Goal: Task Accomplishment & Management: Complete application form

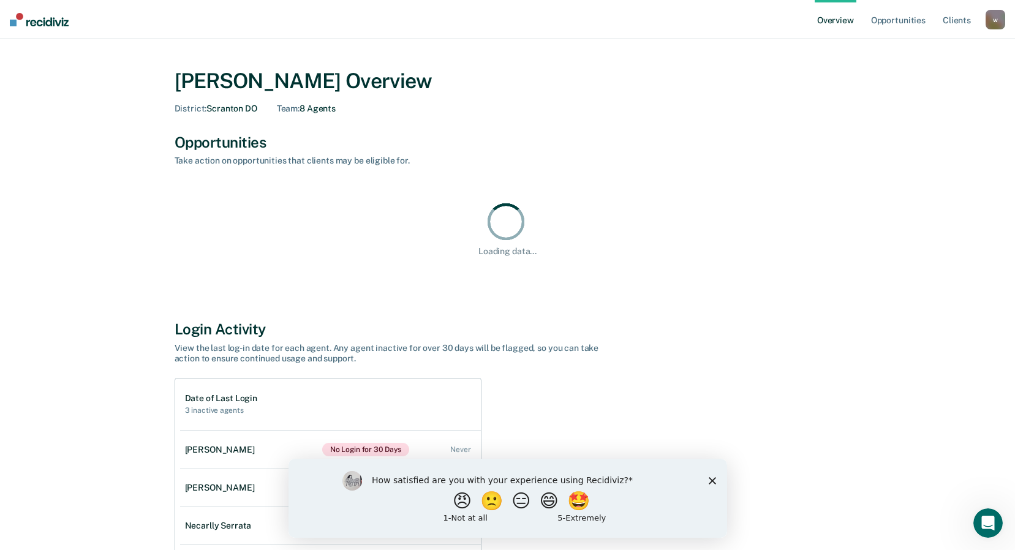
click at [713, 479] on icon "Close survey" at bounding box center [711, 479] width 7 height 7
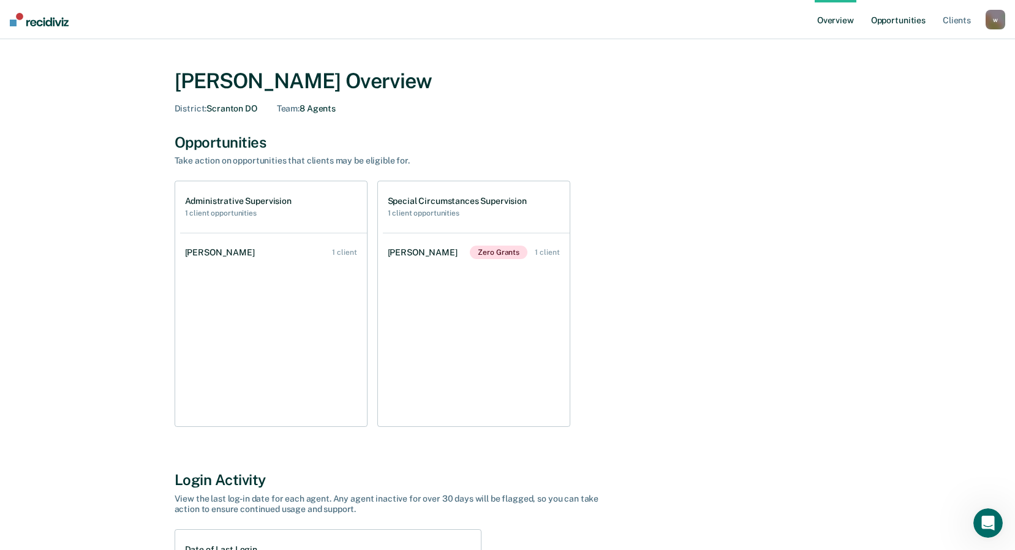
click at [895, 20] on link "Opportunities" at bounding box center [897, 19] width 59 height 39
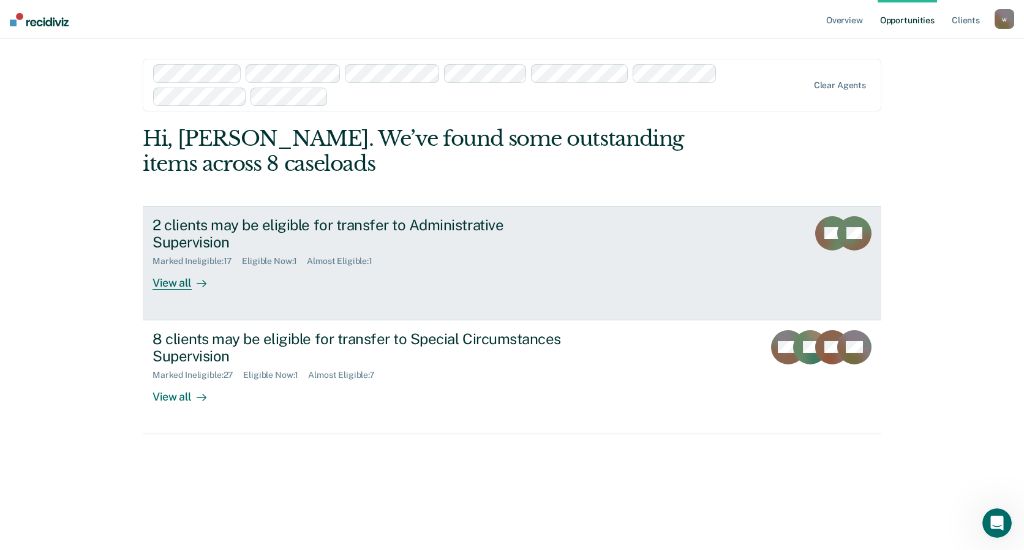
click at [364, 225] on div "2 clients may be eligible for transfer to Administrative Supervision" at bounding box center [367, 234] width 430 height 36
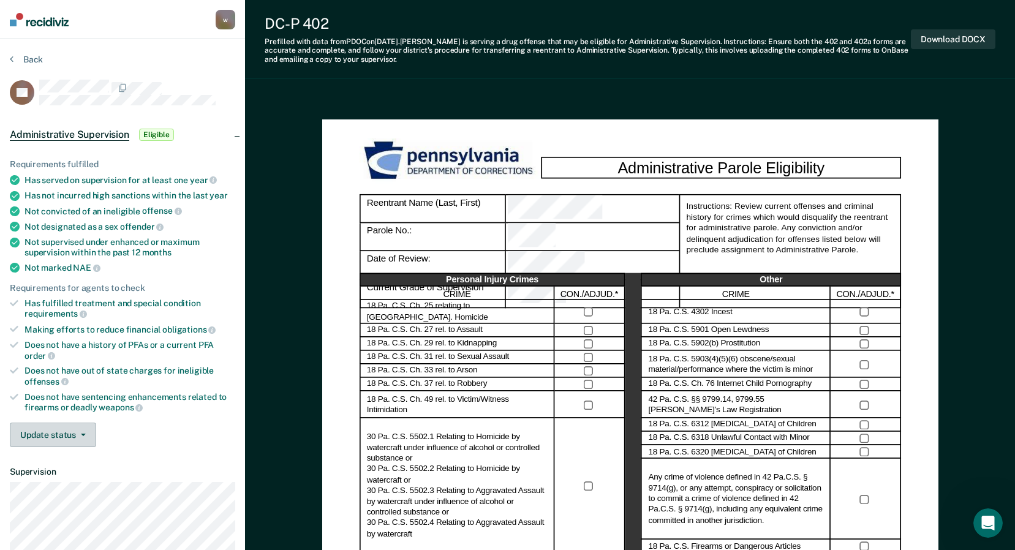
click at [82, 433] on icon "button" at bounding box center [83, 434] width 5 height 2
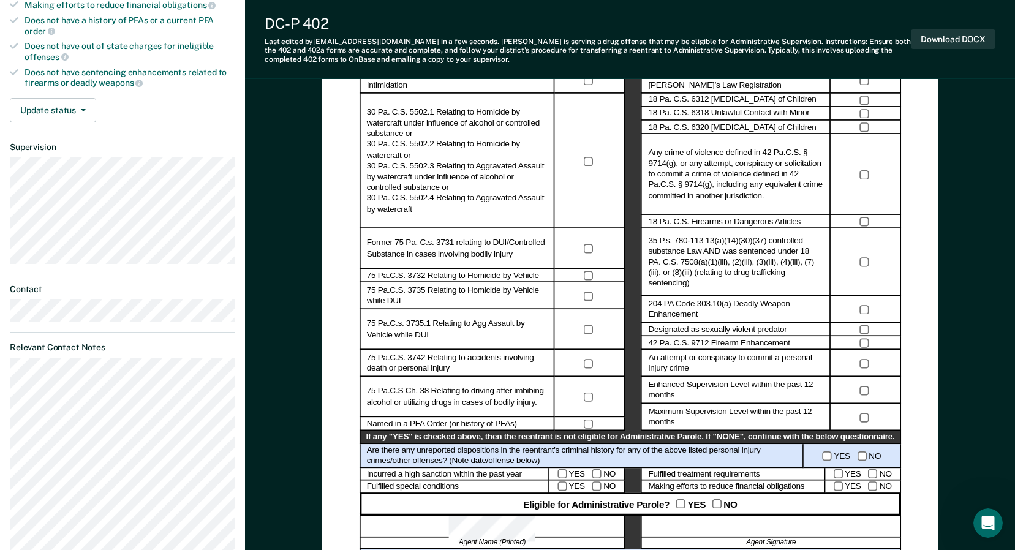
scroll to position [367, 0]
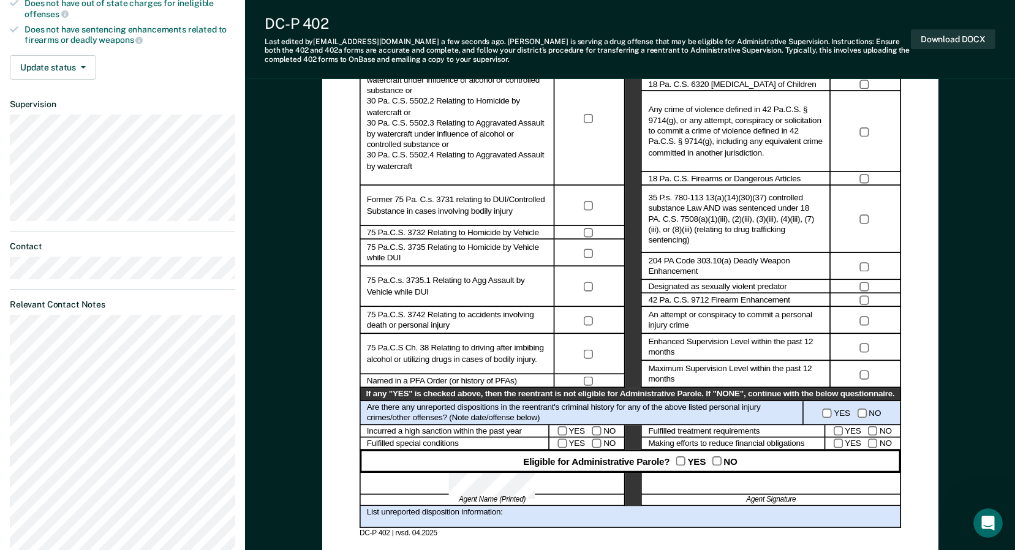
click at [465, 479] on div at bounding box center [491, 484] width 265 height 22
click at [962, 37] on button "Download DOCX" at bounding box center [952, 39] width 84 height 20
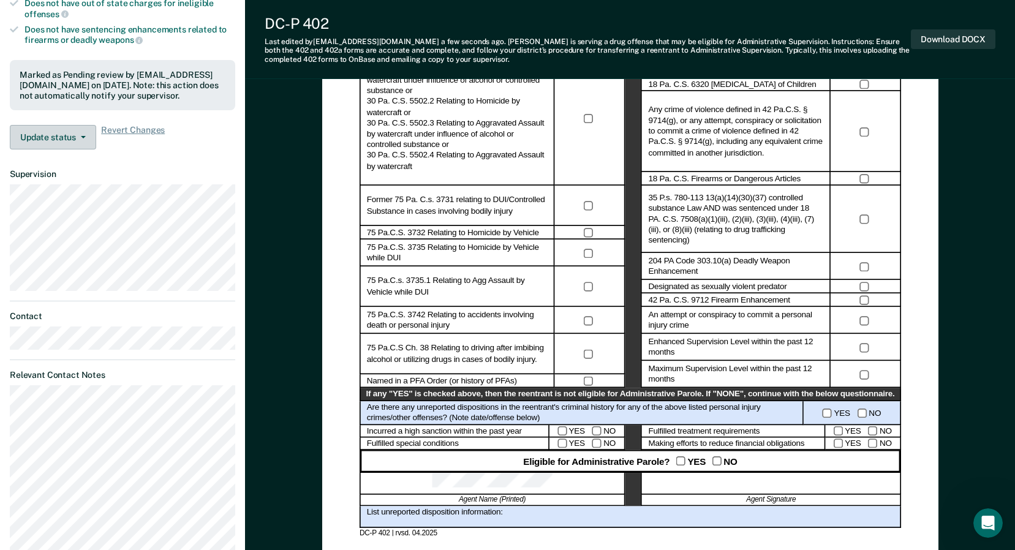
click at [83, 136] on icon "button" at bounding box center [83, 137] width 5 height 2
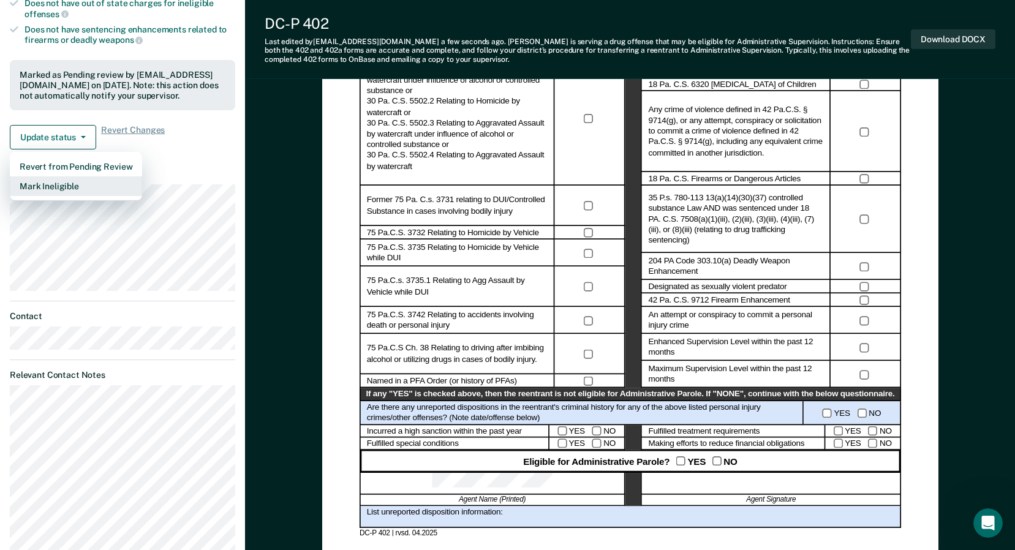
click at [65, 185] on button "Mark Ineligible" at bounding box center [76, 186] width 132 height 20
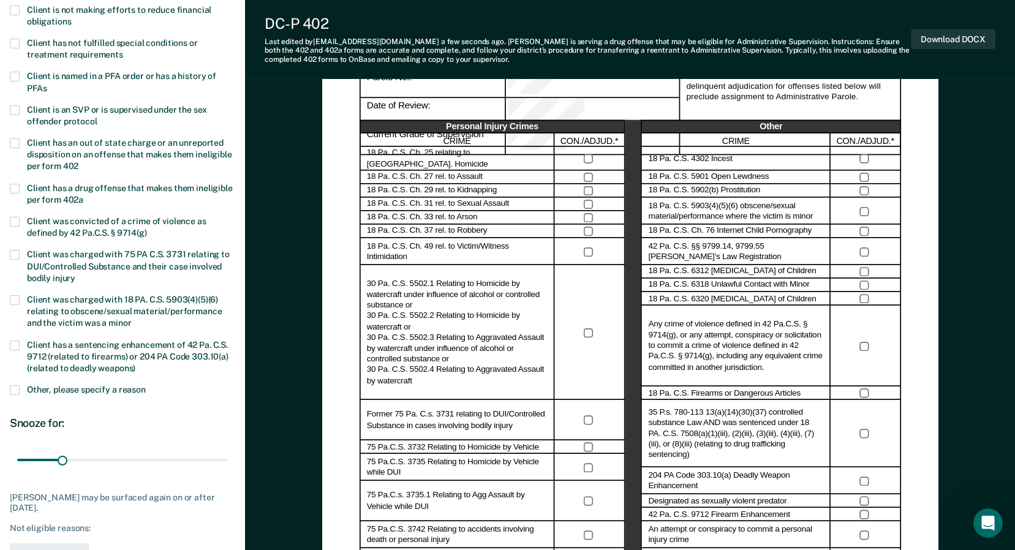
scroll to position [122, 0]
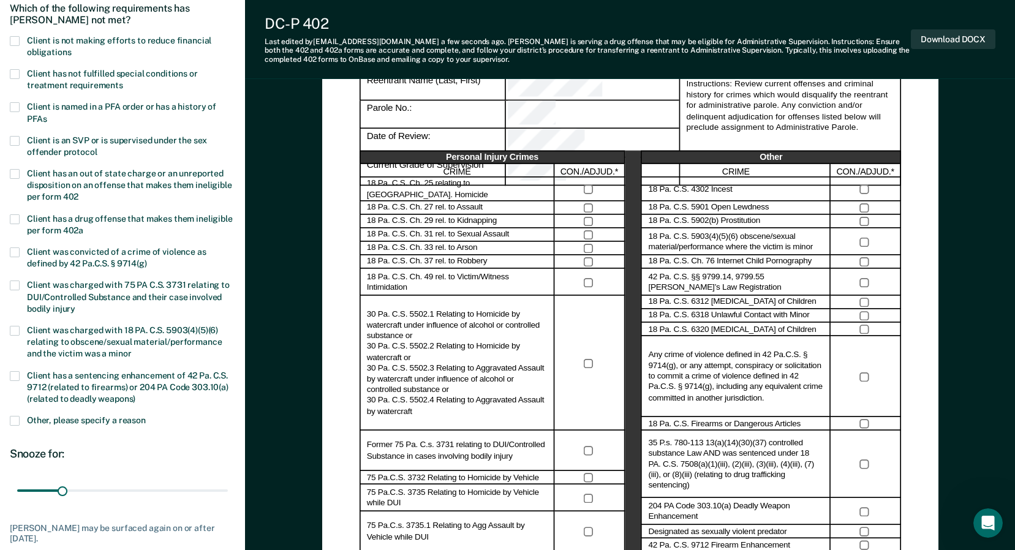
click at [18, 73] on span at bounding box center [15, 74] width 10 height 10
click at [123, 81] on input "Client has not fulfilled special conditions or treatment requirements" at bounding box center [123, 81] width 0 height 0
click at [15, 416] on span at bounding box center [15, 421] width 10 height 10
click at [146, 416] on input "Other, please specify a reason" at bounding box center [146, 416] width 0 height 0
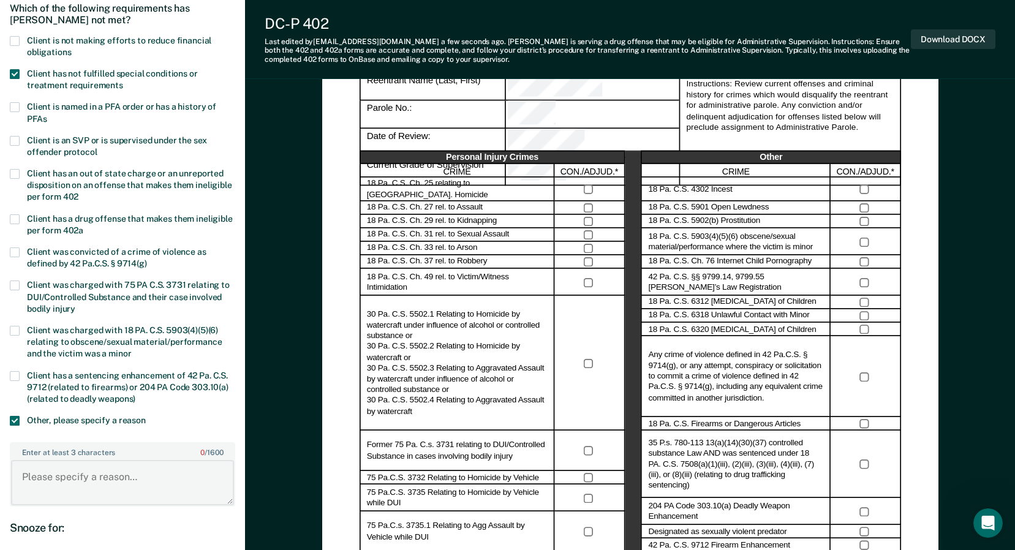
click at [71, 477] on textarea "Enter at least 3 characters 0 / 1600" at bounding box center [122, 482] width 223 height 45
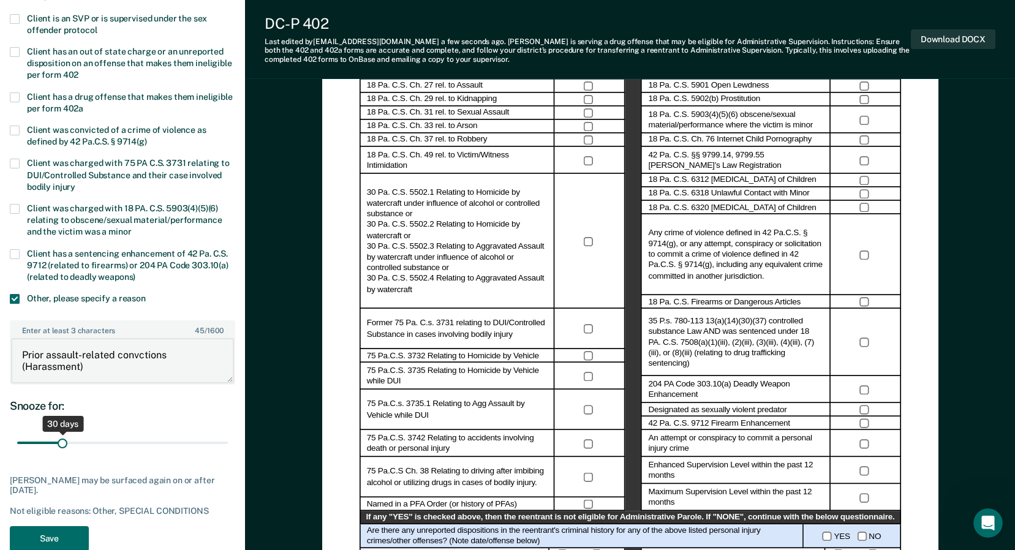
scroll to position [245, 0]
type textarea "Prior assault-related convictions (Harassment)"
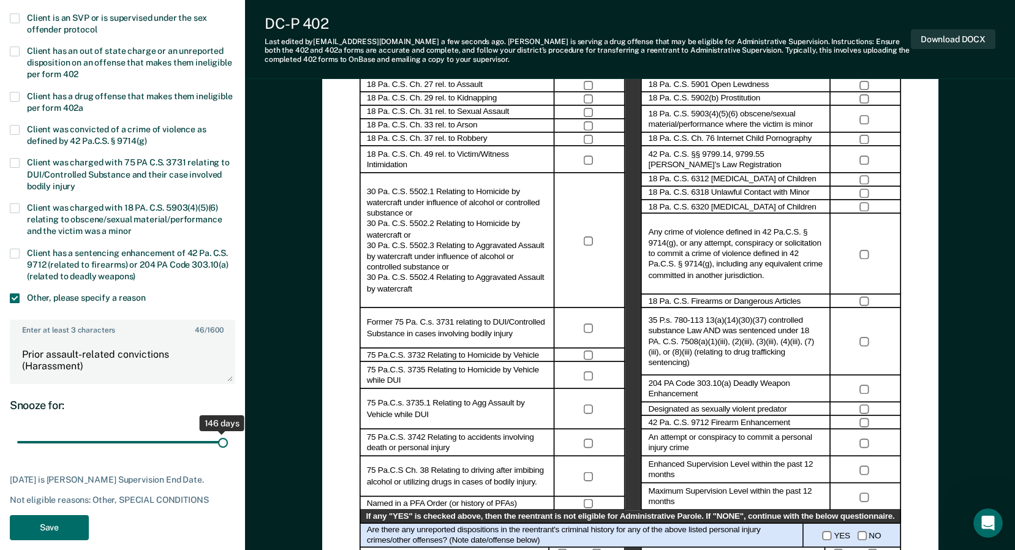
drag, startPoint x: 64, startPoint y: 440, endPoint x: 240, endPoint y: 445, distance: 175.8
type input "146"
click at [228, 445] on input "range" at bounding box center [122, 442] width 211 height 21
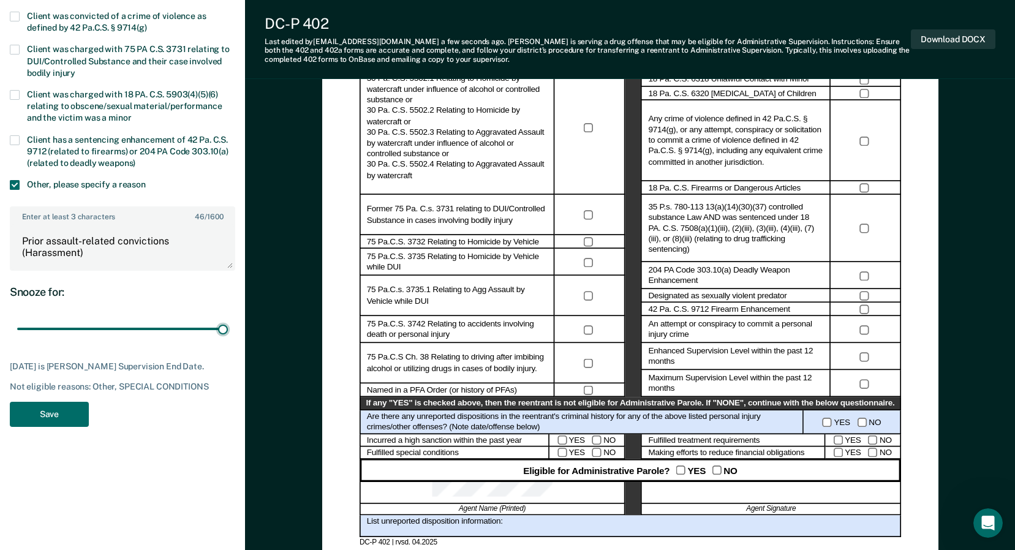
scroll to position [367, 0]
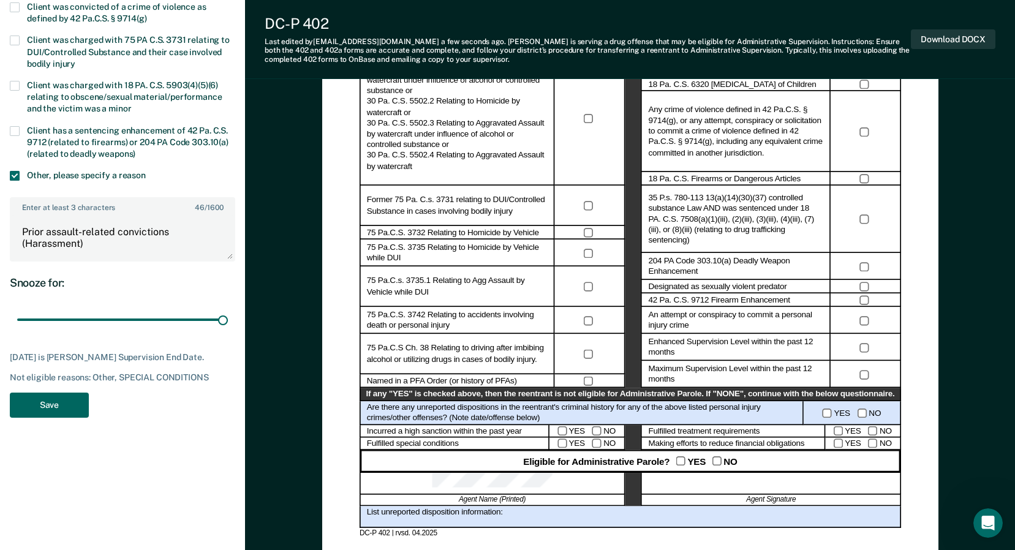
click at [57, 415] on button "Save" at bounding box center [49, 404] width 79 height 25
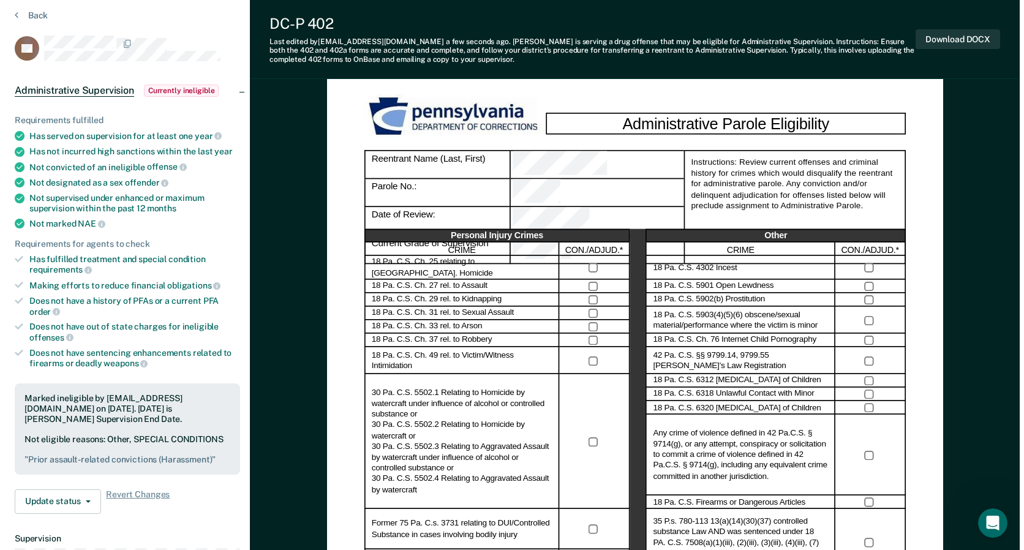
scroll to position [0, 0]
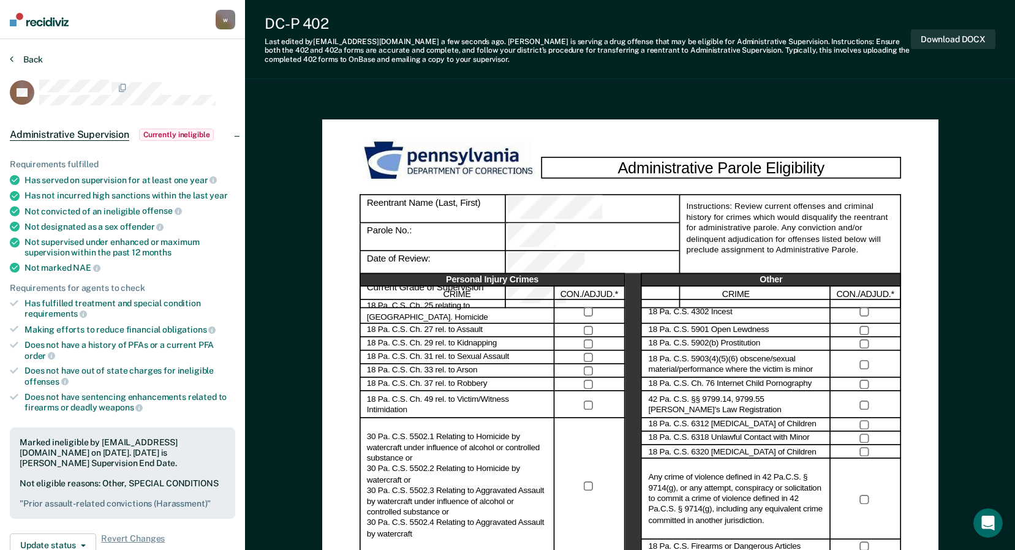
click at [26, 56] on button "Back" at bounding box center [26, 59] width 33 height 11
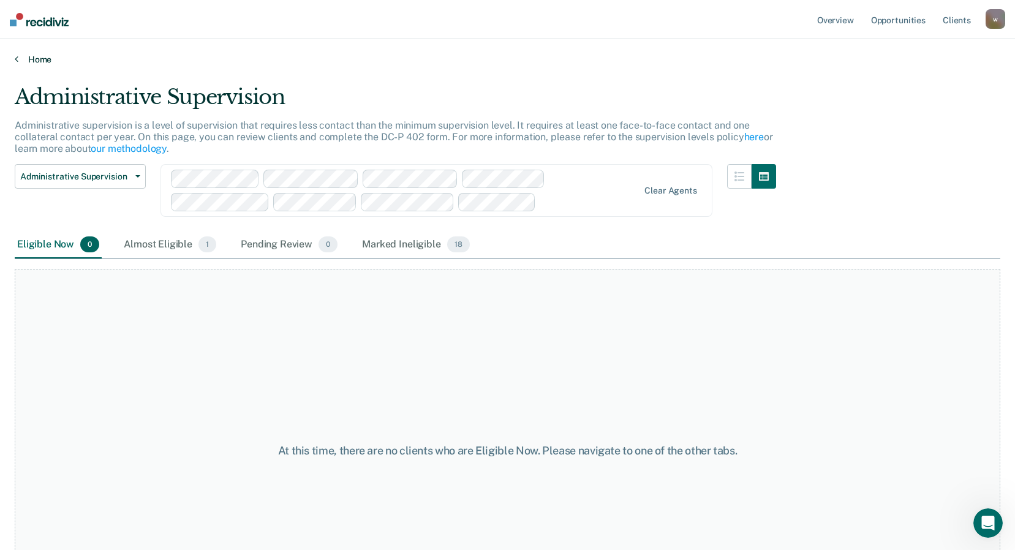
click at [36, 58] on link "Home" at bounding box center [507, 59] width 985 height 11
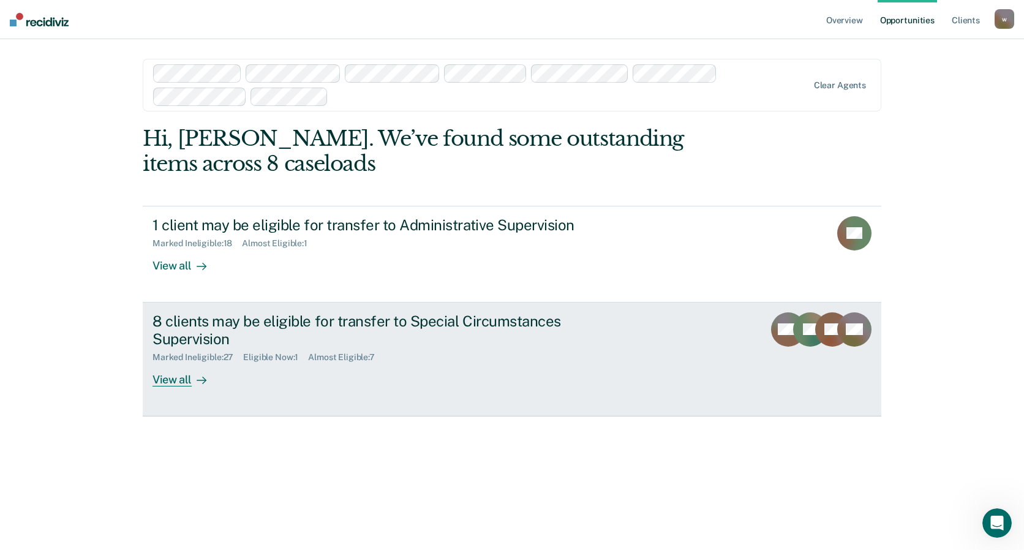
click at [389, 334] on div "8 clients may be eligible for transfer to Special Circumstances Supervision" at bounding box center [367, 330] width 430 height 36
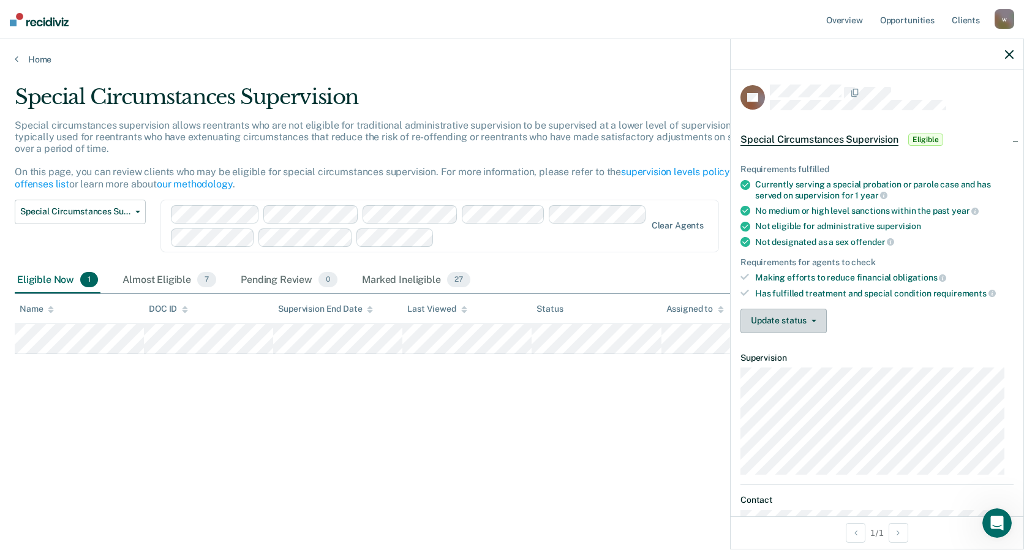
click at [812, 322] on button "Update status" at bounding box center [783, 321] width 86 height 24
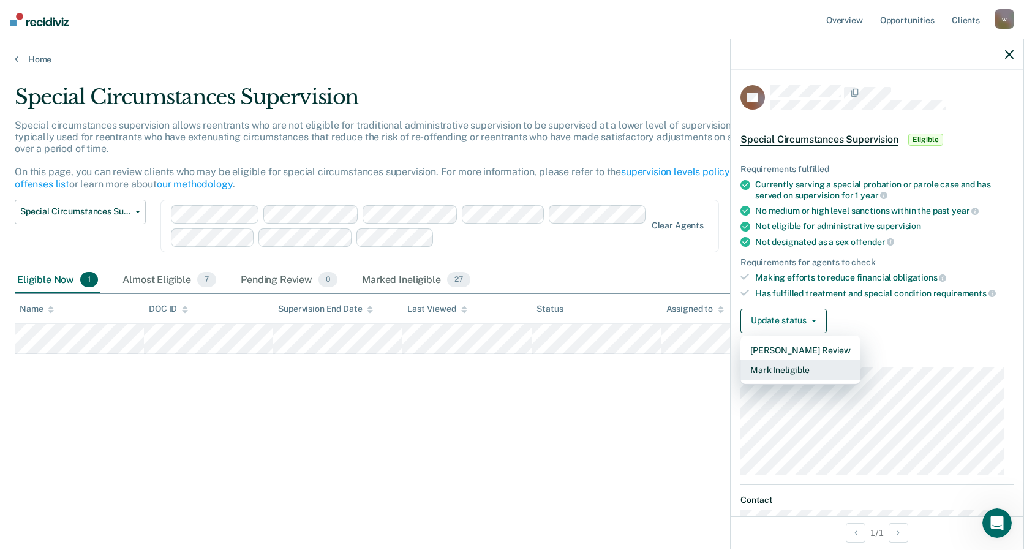
click at [809, 369] on button "Mark Ineligible" at bounding box center [800, 370] width 120 height 20
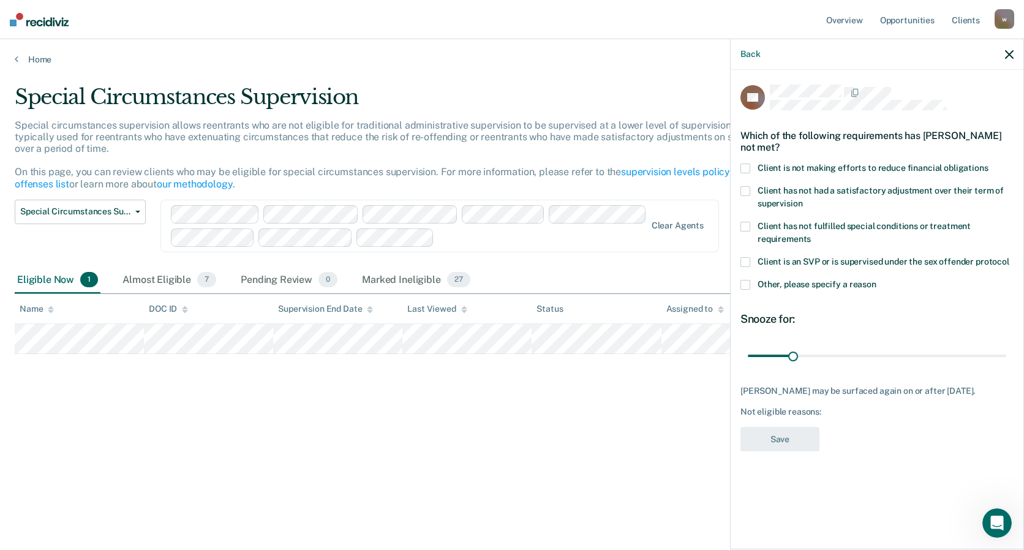
click at [746, 282] on span at bounding box center [745, 285] width 10 height 10
click at [876, 280] on input "Other, please specify a reason" at bounding box center [876, 280] width 0 height 0
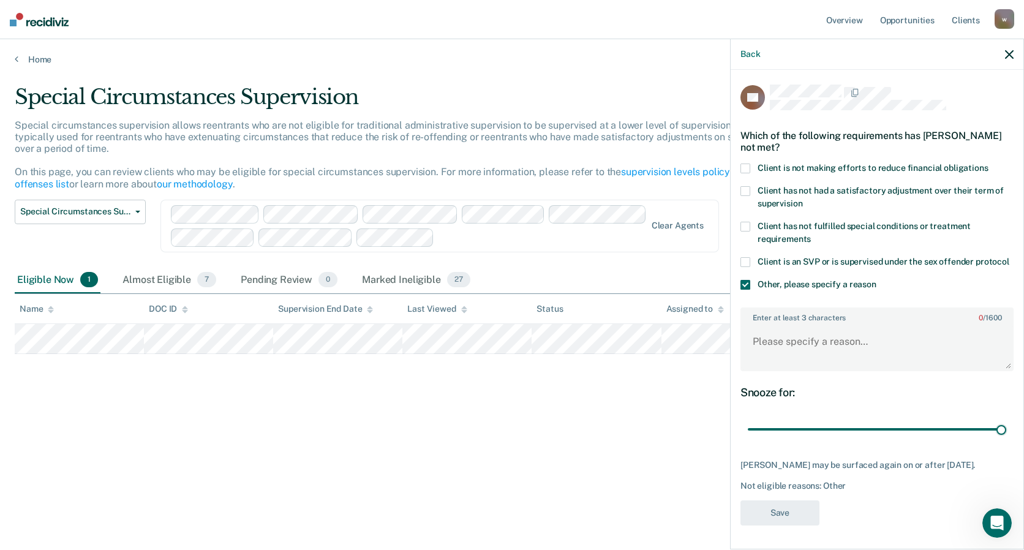
drag, startPoint x: 793, startPoint y: 427, endPoint x: 1023, endPoint y: 439, distance: 230.5
type input "180"
click at [1006, 440] on input "range" at bounding box center [877, 429] width 258 height 21
click at [849, 339] on textarea "Enter at least 3 characters 0 / 1600" at bounding box center [876, 346] width 271 height 45
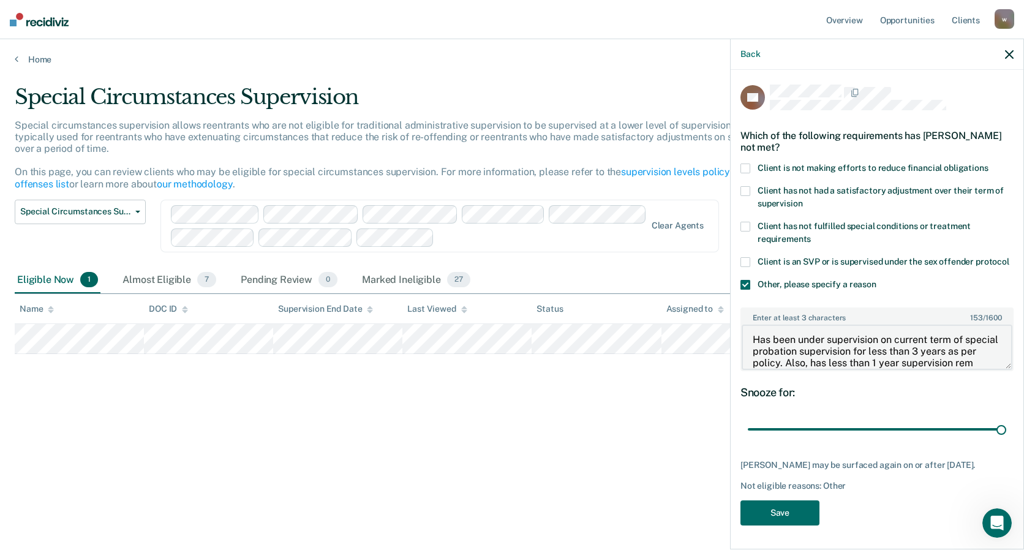
scroll to position [14, 0]
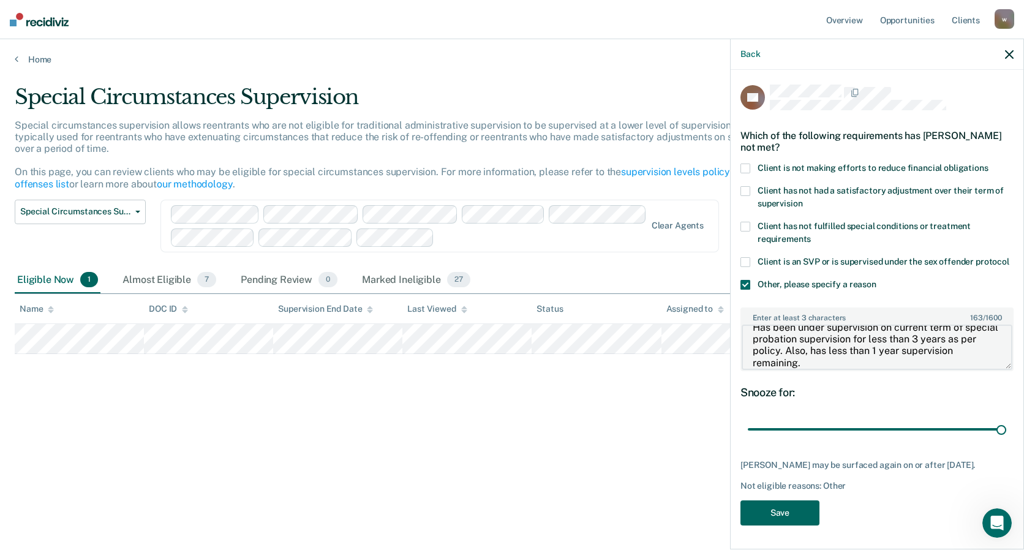
type textarea "Has been under supervision on current term of special probation supervision for…"
click at [779, 511] on button "Save" at bounding box center [779, 512] width 79 height 25
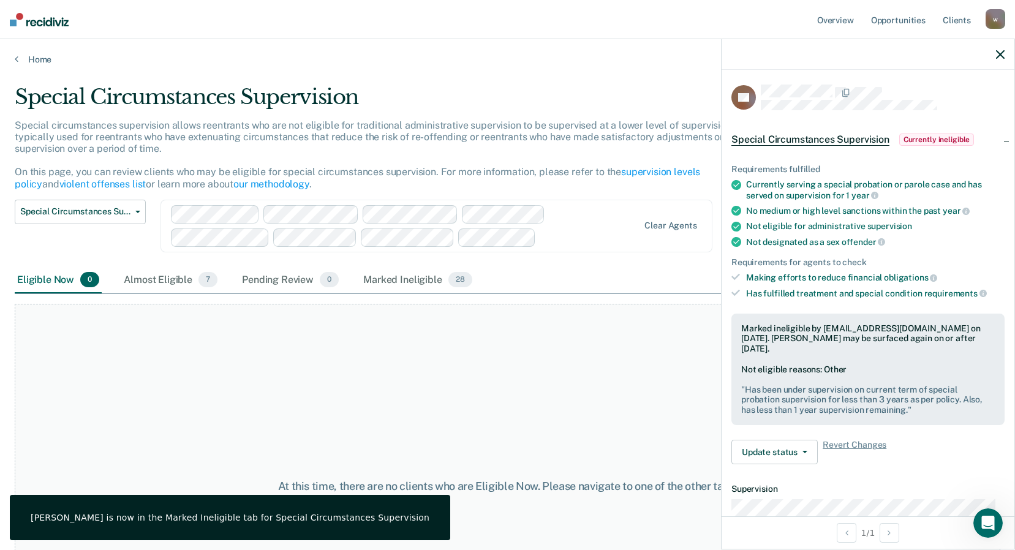
click at [1001, 54] on icon "button" at bounding box center [1000, 54] width 9 height 9
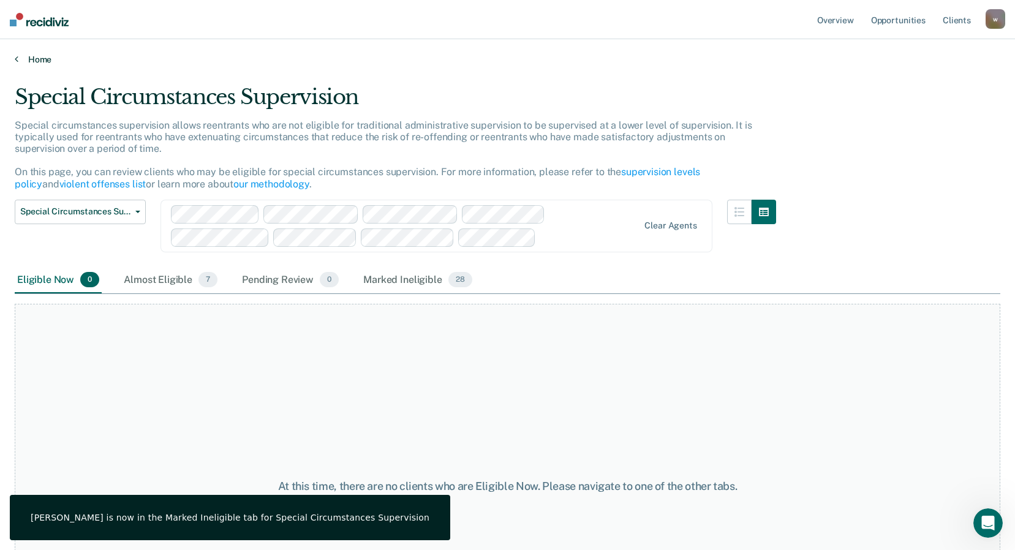
click at [33, 54] on link "Home" at bounding box center [507, 59] width 985 height 11
